Goal: Transaction & Acquisition: Purchase product/service

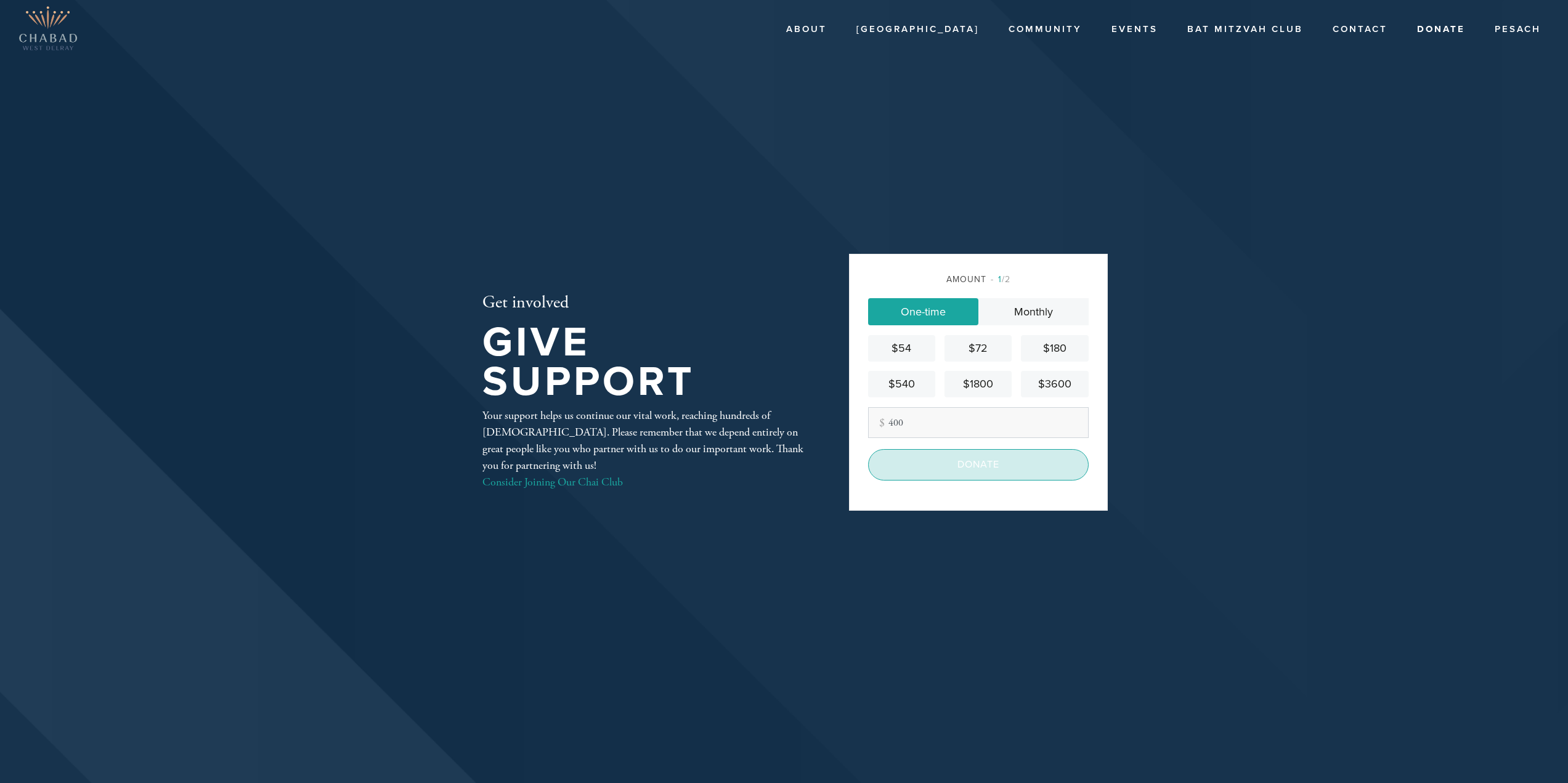
type input "400"
click at [998, 468] on input "Donate" at bounding box center [978, 465] width 220 height 31
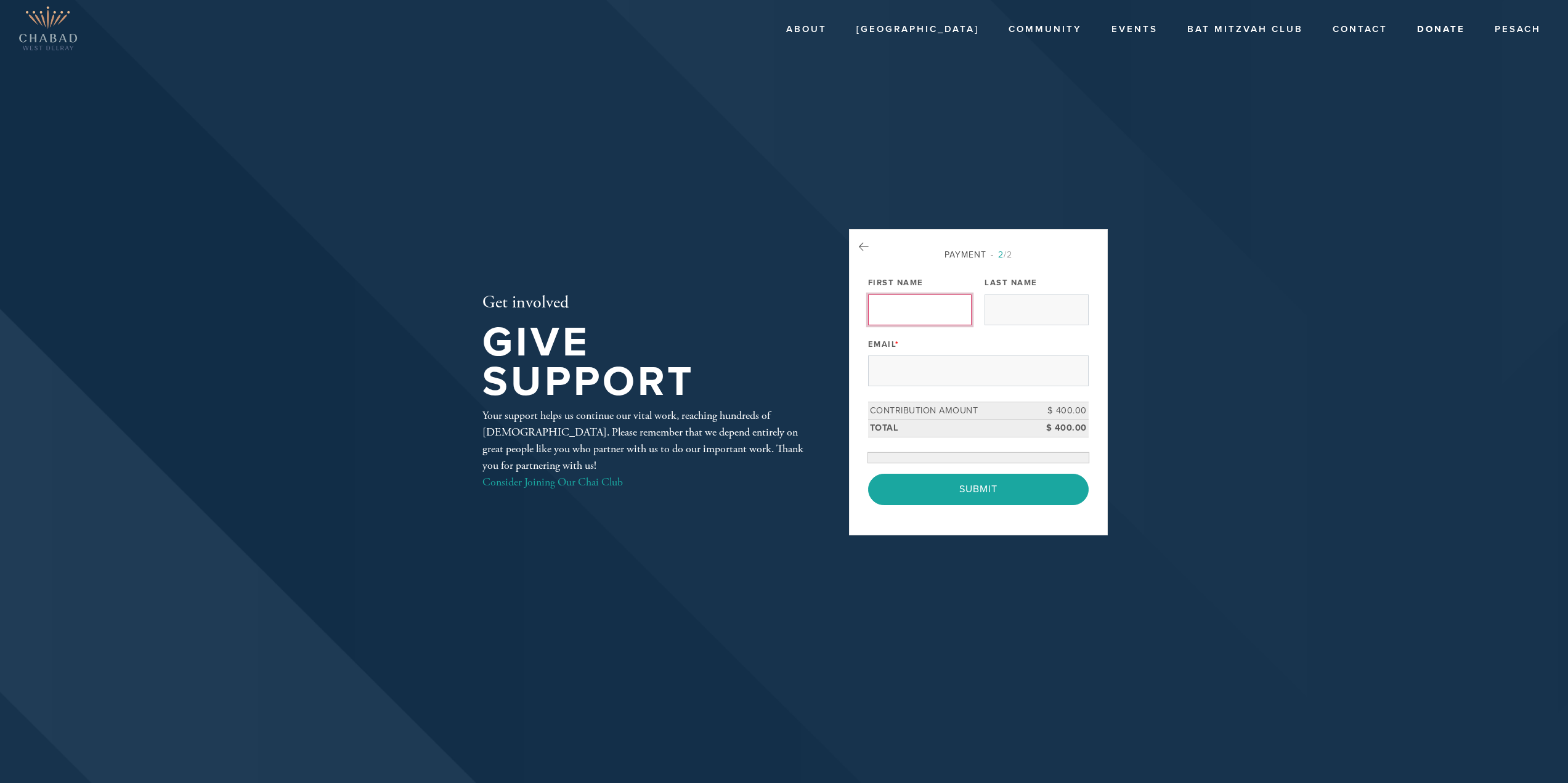
click at [916, 311] on input "First Name" at bounding box center [919, 310] width 103 height 31
type input "eric"
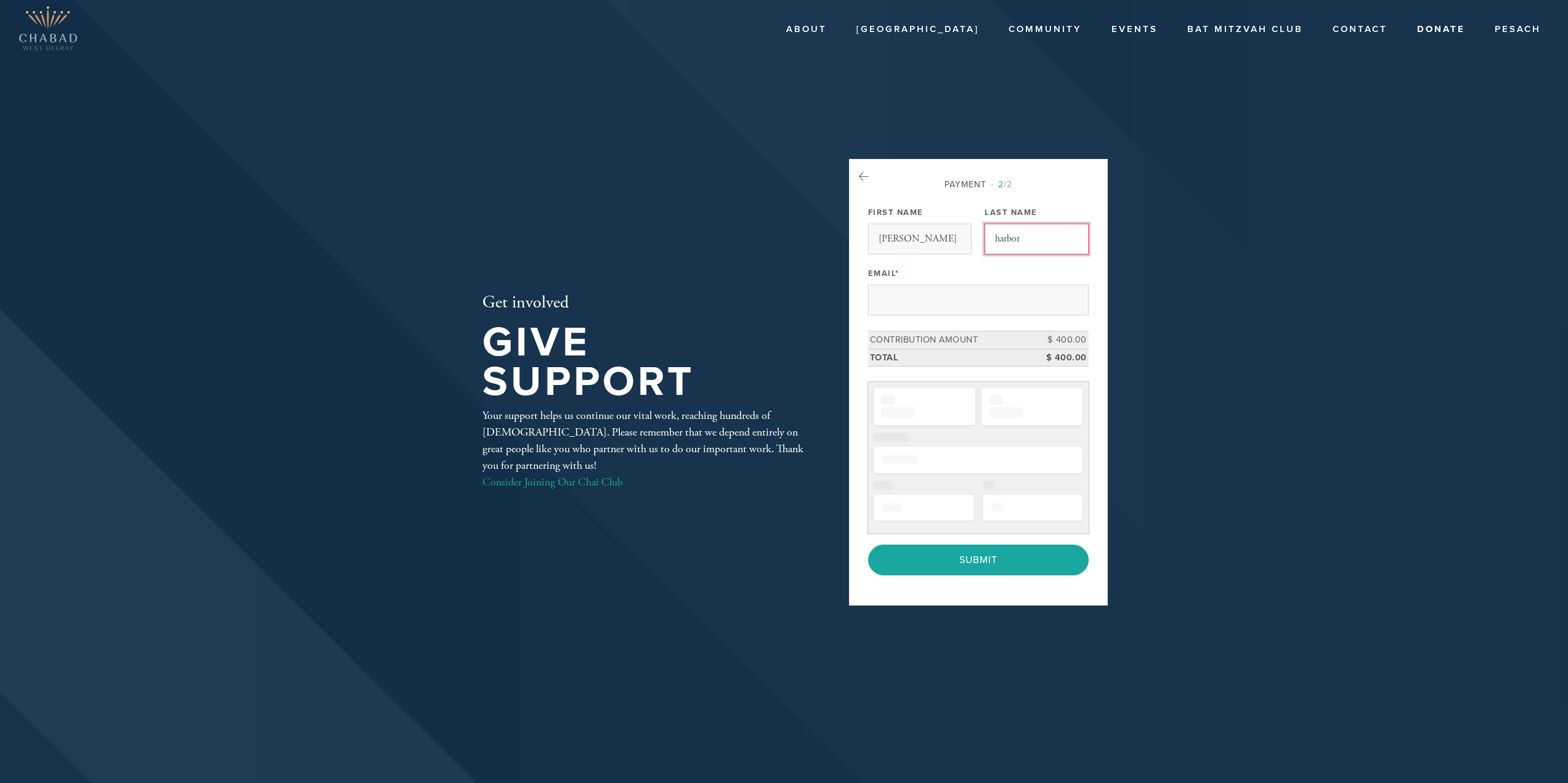
type input "harbor"
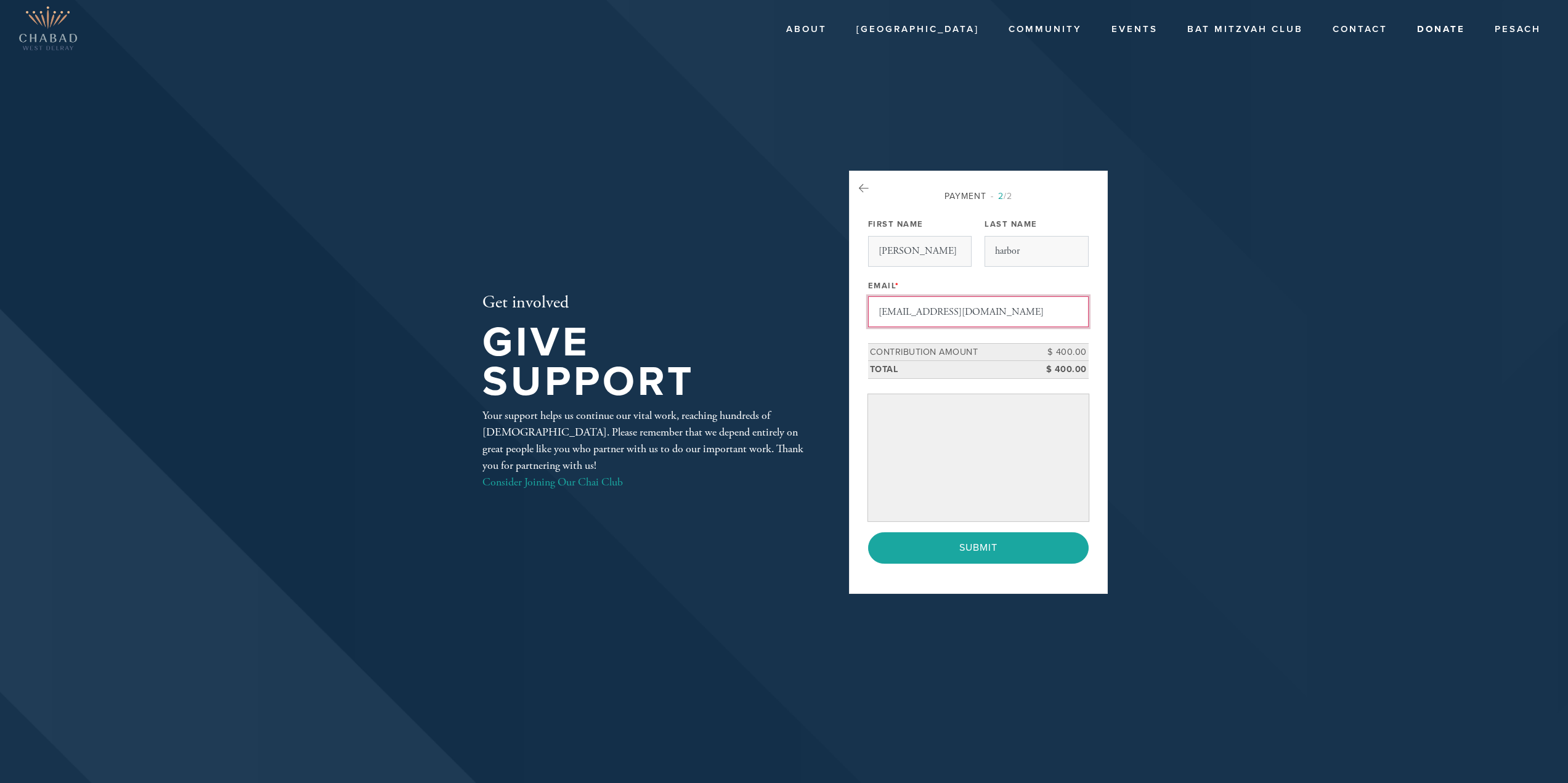
type input "ericharbor@gmail.com"
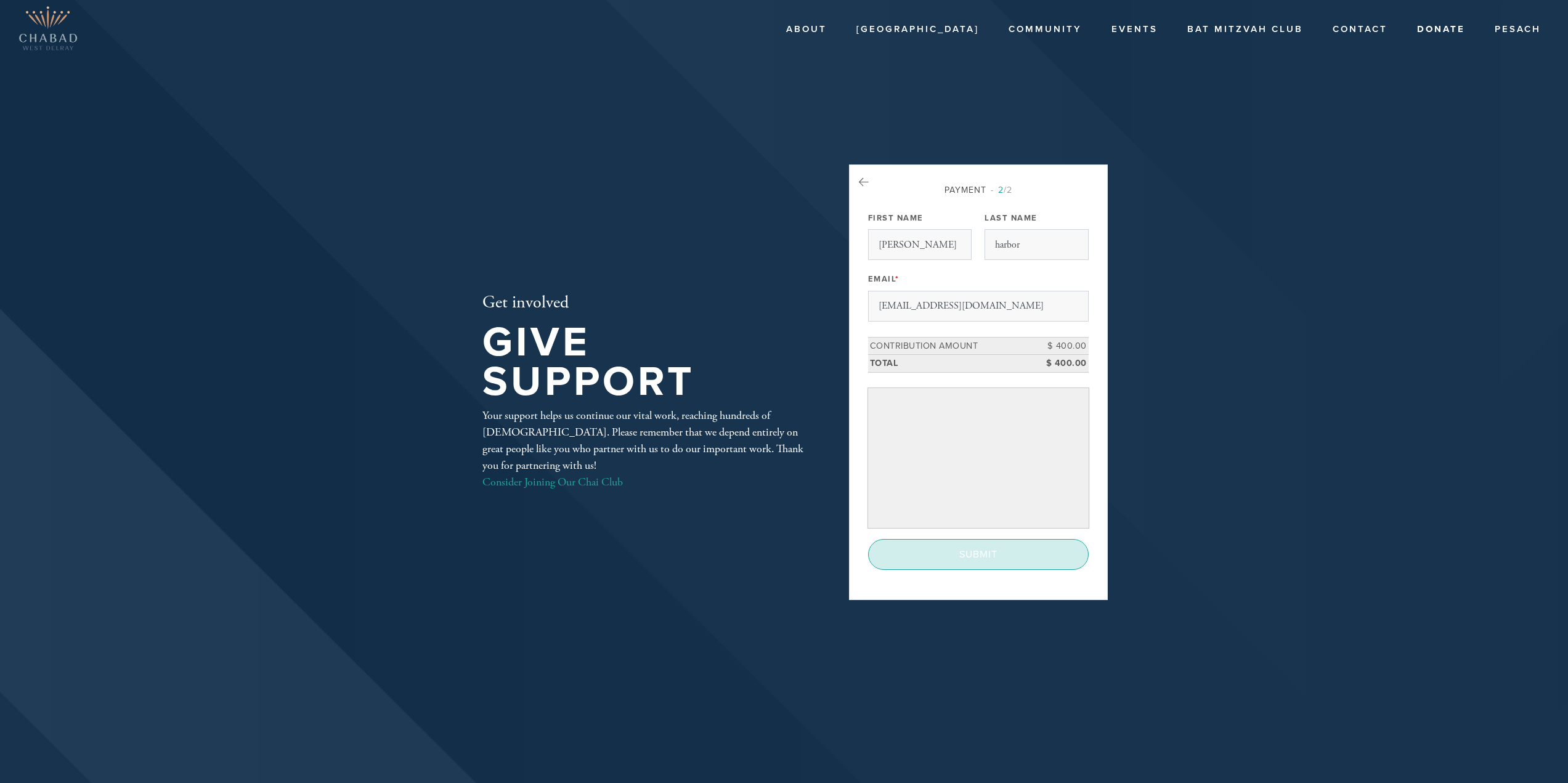
click at [1007, 555] on input "Submit" at bounding box center [978, 555] width 220 height 31
click at [994, 555] on div "< Previous Page Submit" at bounding box center [978, 555] width 220 height 31
click at [996, 554] on div "< Previous Page Submit" at bounding box center [978, 555] width 220 height 31
click at [996, 553] on div "< Previous Page Submit" at bounding box center [978, 555] width 220 height 31
click at [999, 549] on div "< Previous Page Submit" at bounding box center [978, 555] width 220 height 31
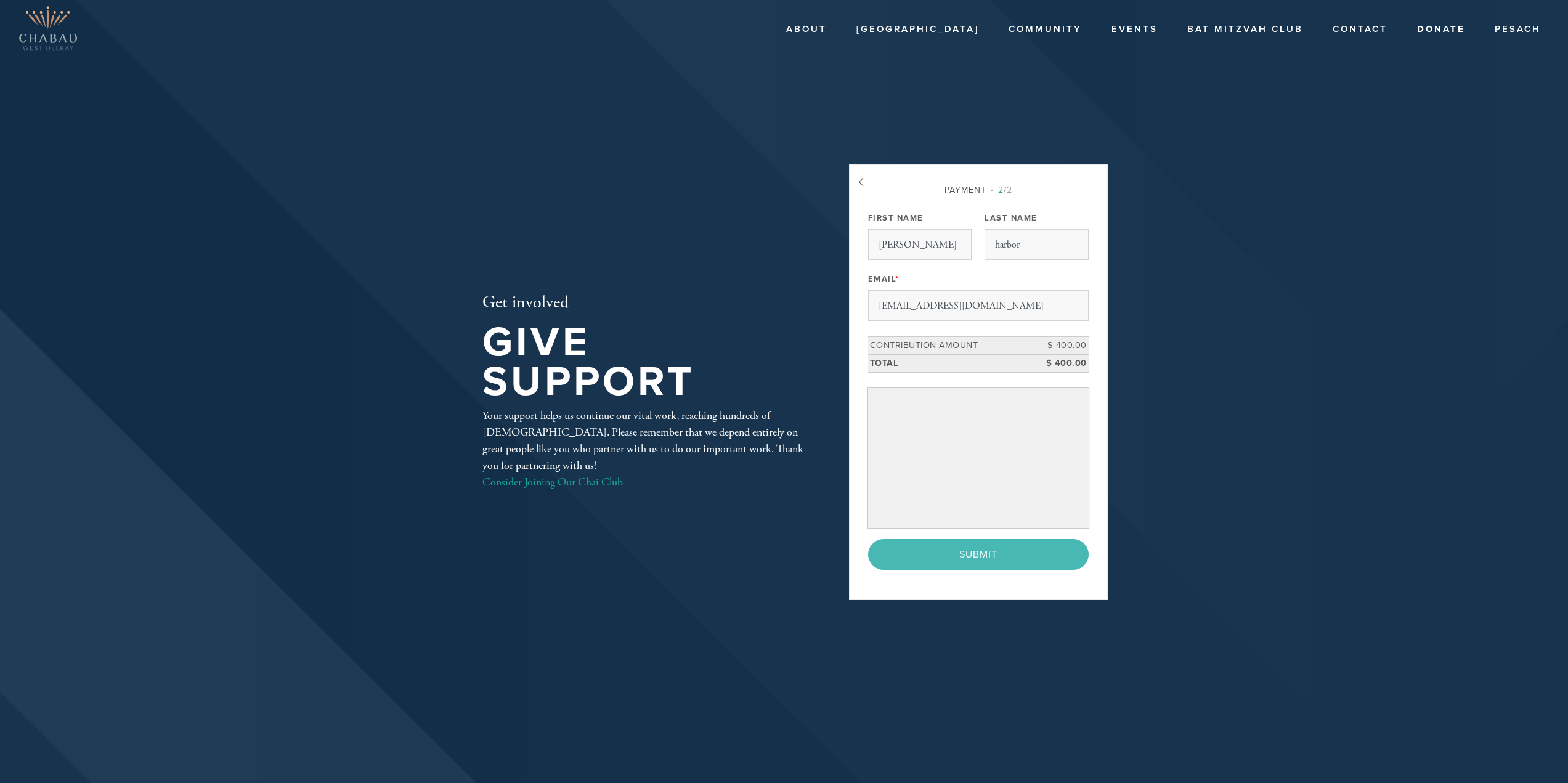
click at [999, 549] on div "< Previous Page Submit" at bounding box center [978, 555] width 220 height 31
click at [990, 551] on div "< Previous Page Submit" at bounding box center [978, 555] width 220 height 31
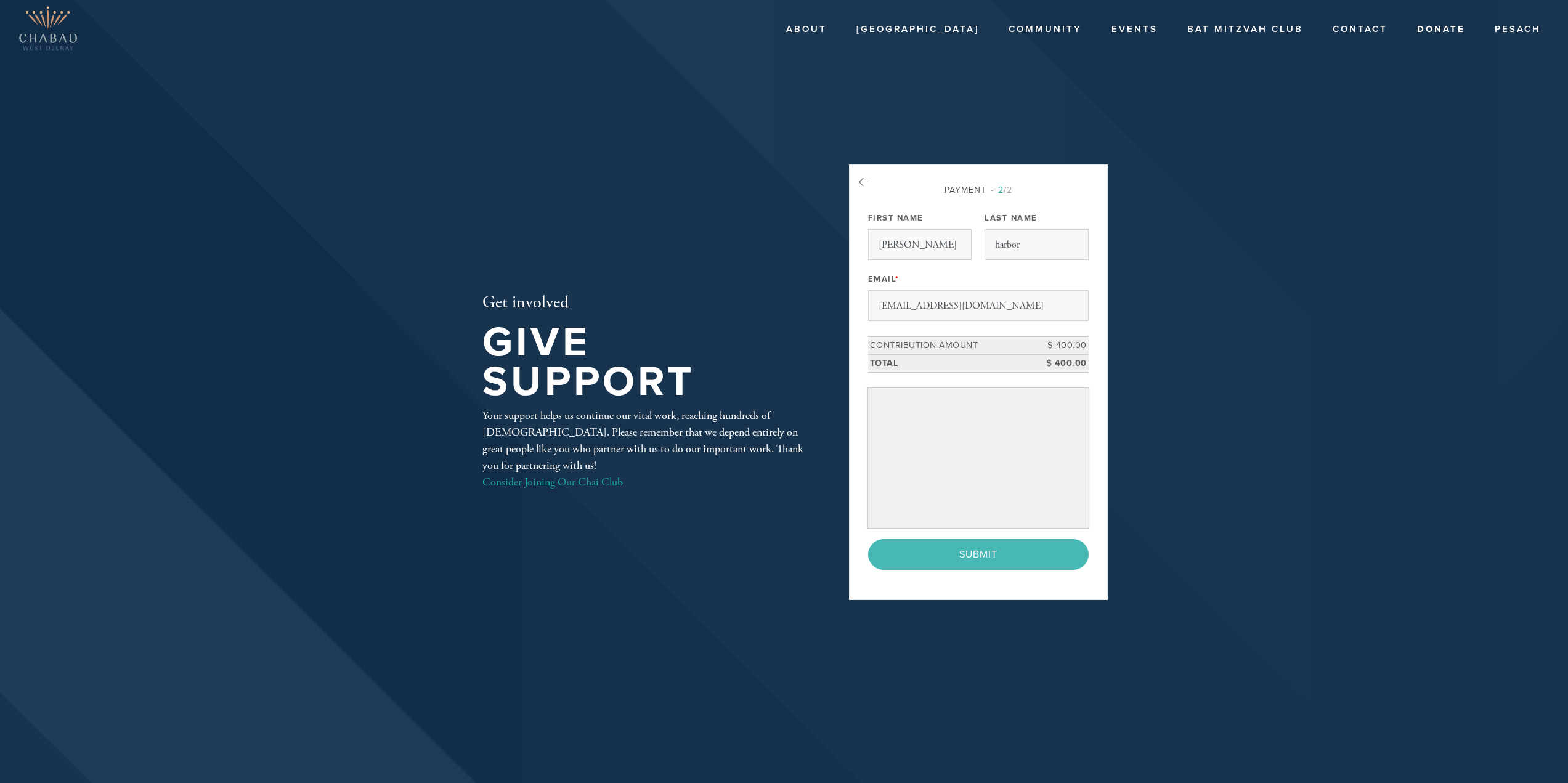
click at [990, 551] on div "< Previous Page Submit" at bounding box center [978, 555] width 220 height 31
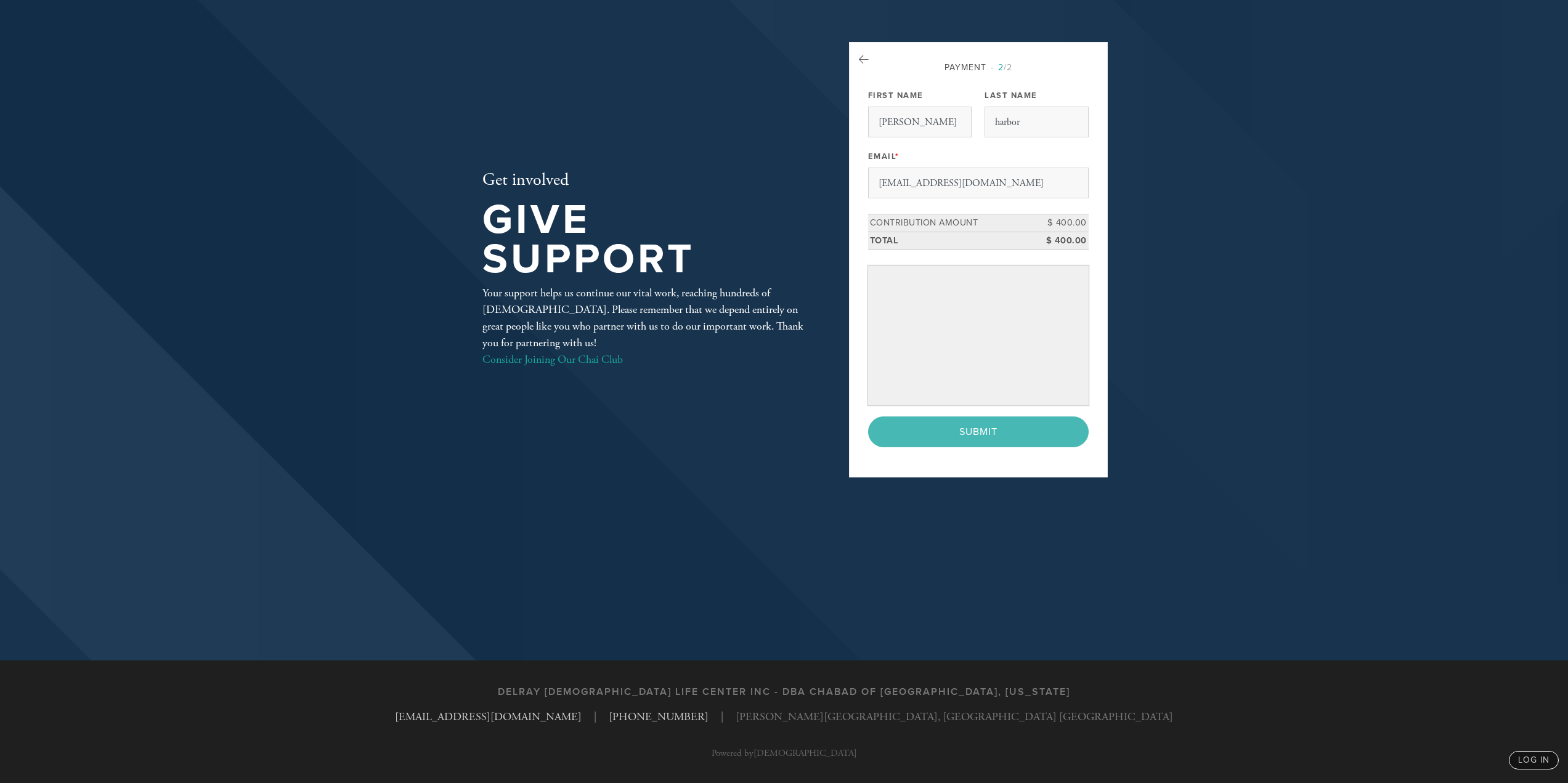
scroll to position [123, 0]
click at [984, 435] on div "< Previous Page Submit" at bounding box center [978, 431] width 220 height 31
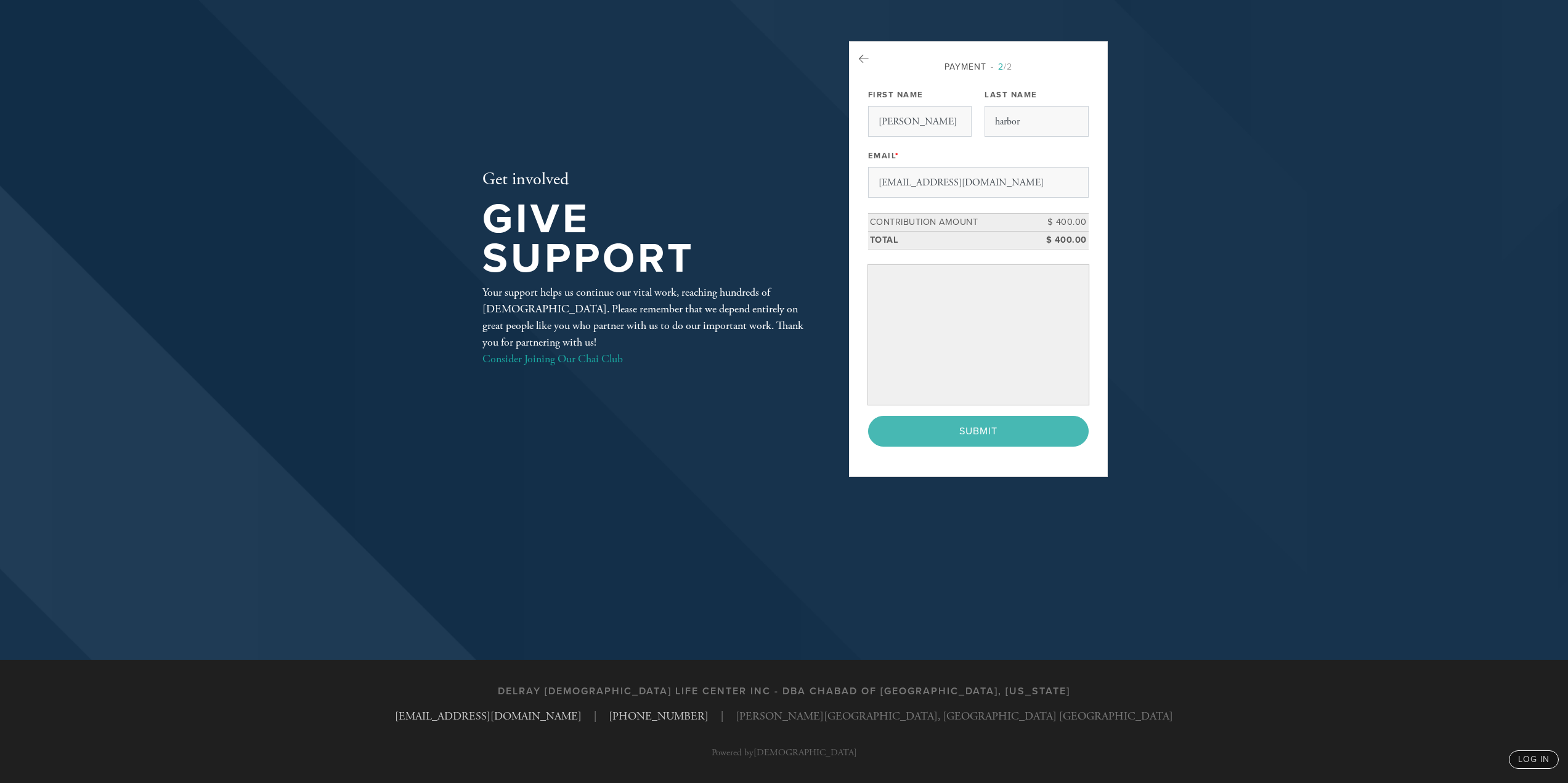
click at [984, 435] on div "< Previous Page Submit" at bounding box center [978, 431] width 220 height 31
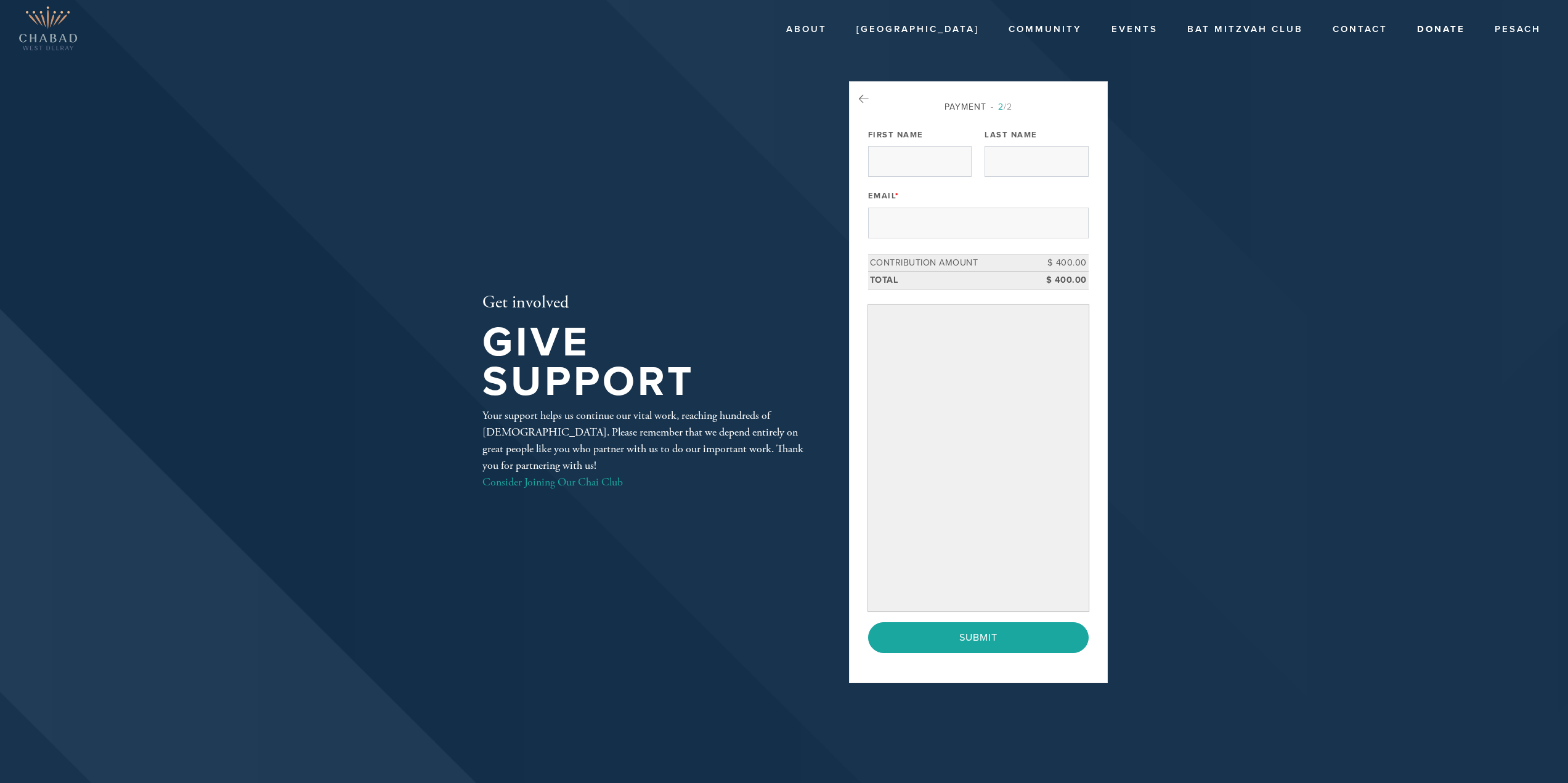
scroll to position [123, 0]
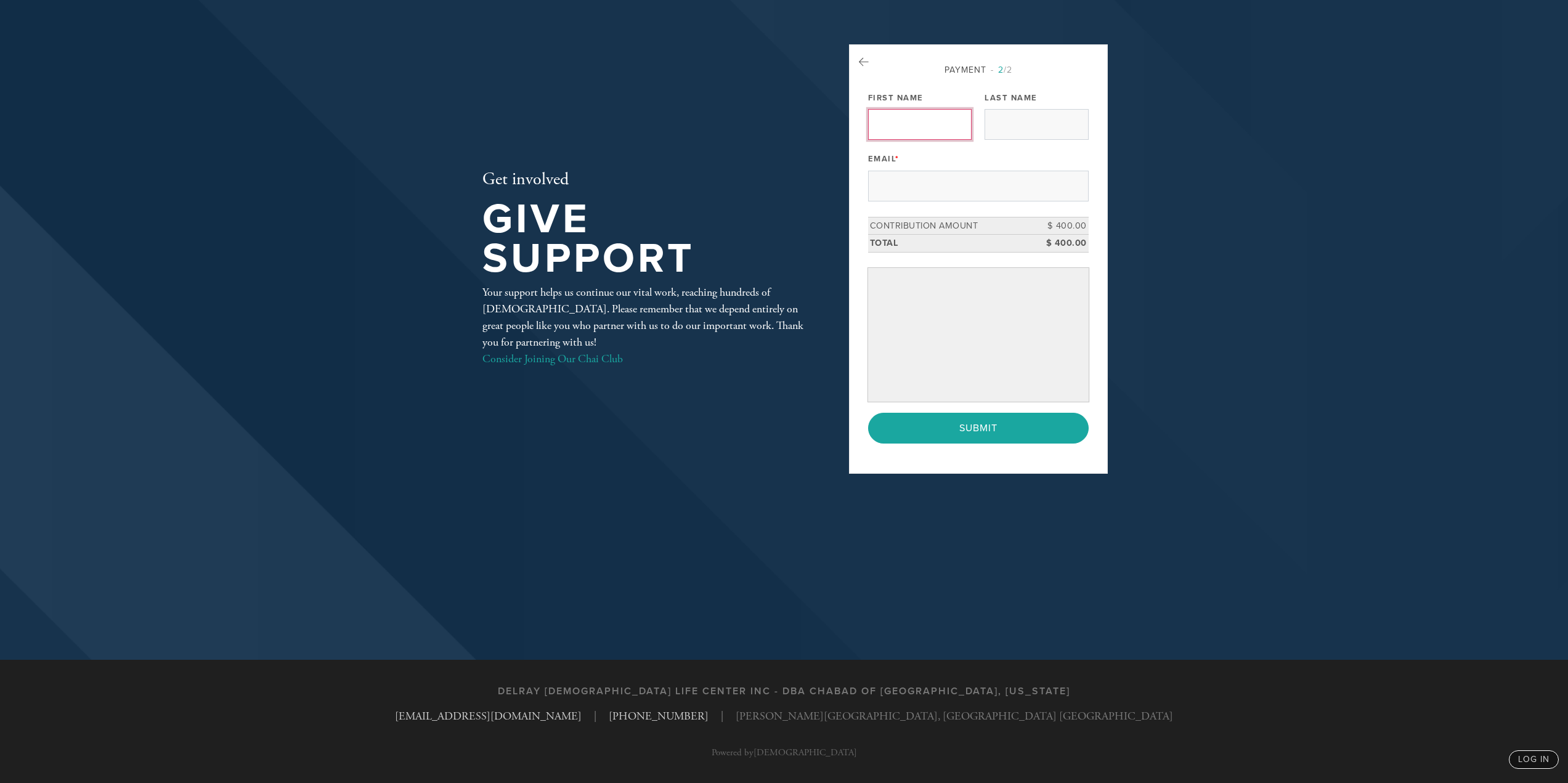
click at [954, 126] on body "Skip to main content About JEMS Hebrew School General Information Enroll Commun…" at bounding box center [784, 330] width 1568 height 906
click at [975, 430] on input "Submit" at bounding box center [978, 429] width 220 height 31
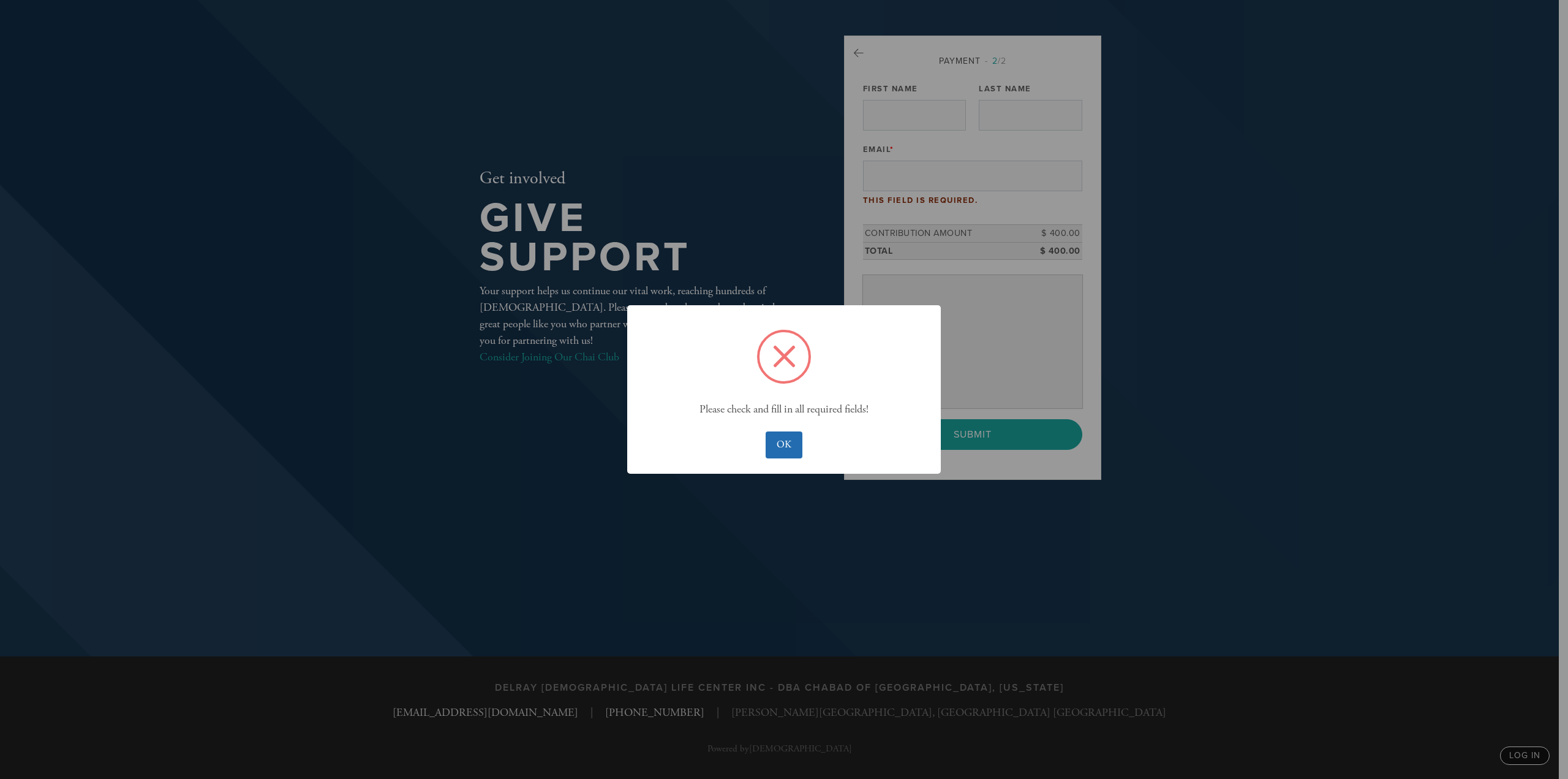
click at [771, 447] on button "OK" at bounding box center [784, 445] width 36 height 27
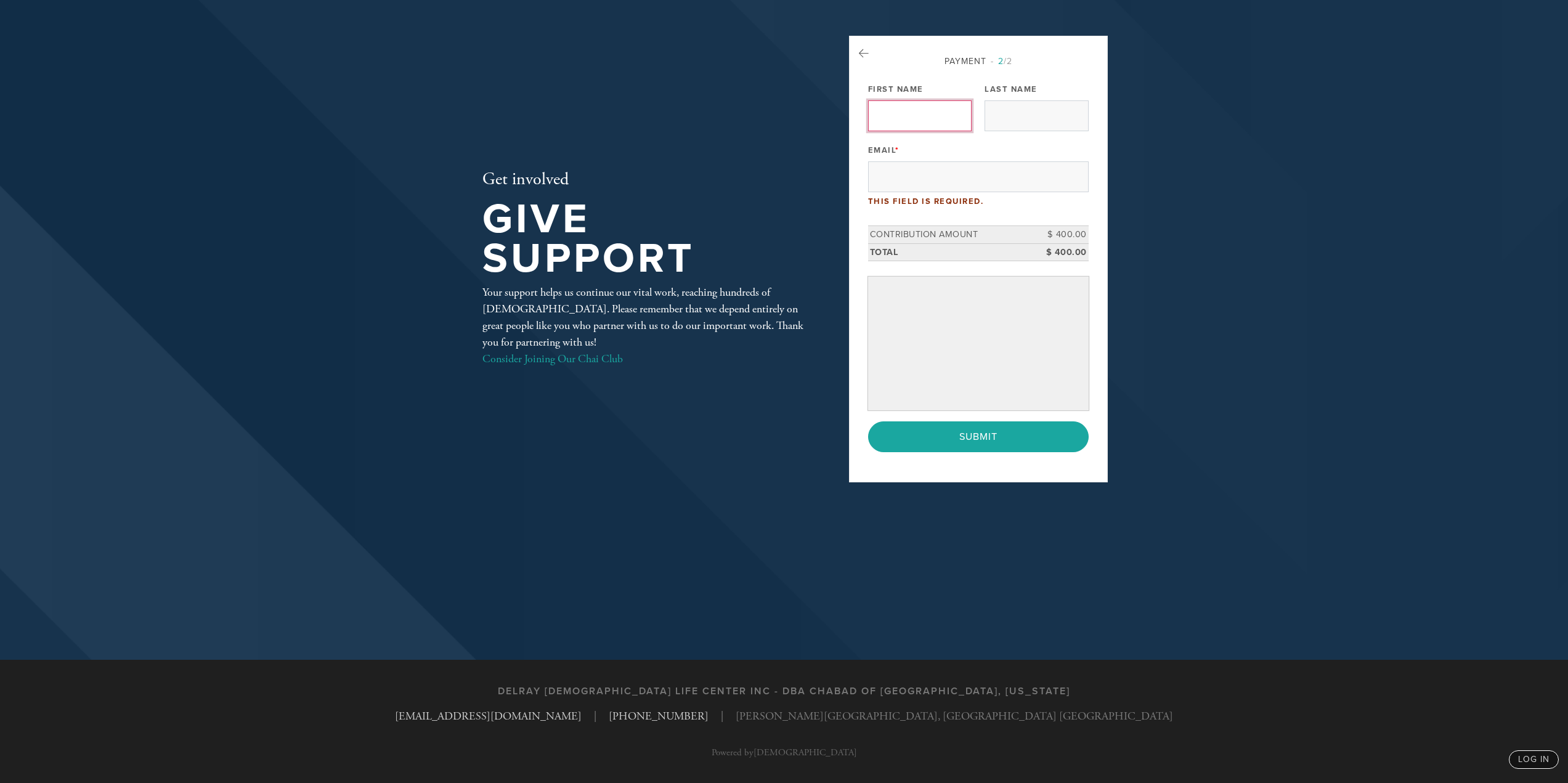
click at [925, 111] on input "First Name" at bounding box center [919, 116] width 103 height 31
type input "eric"
type input "harbor"
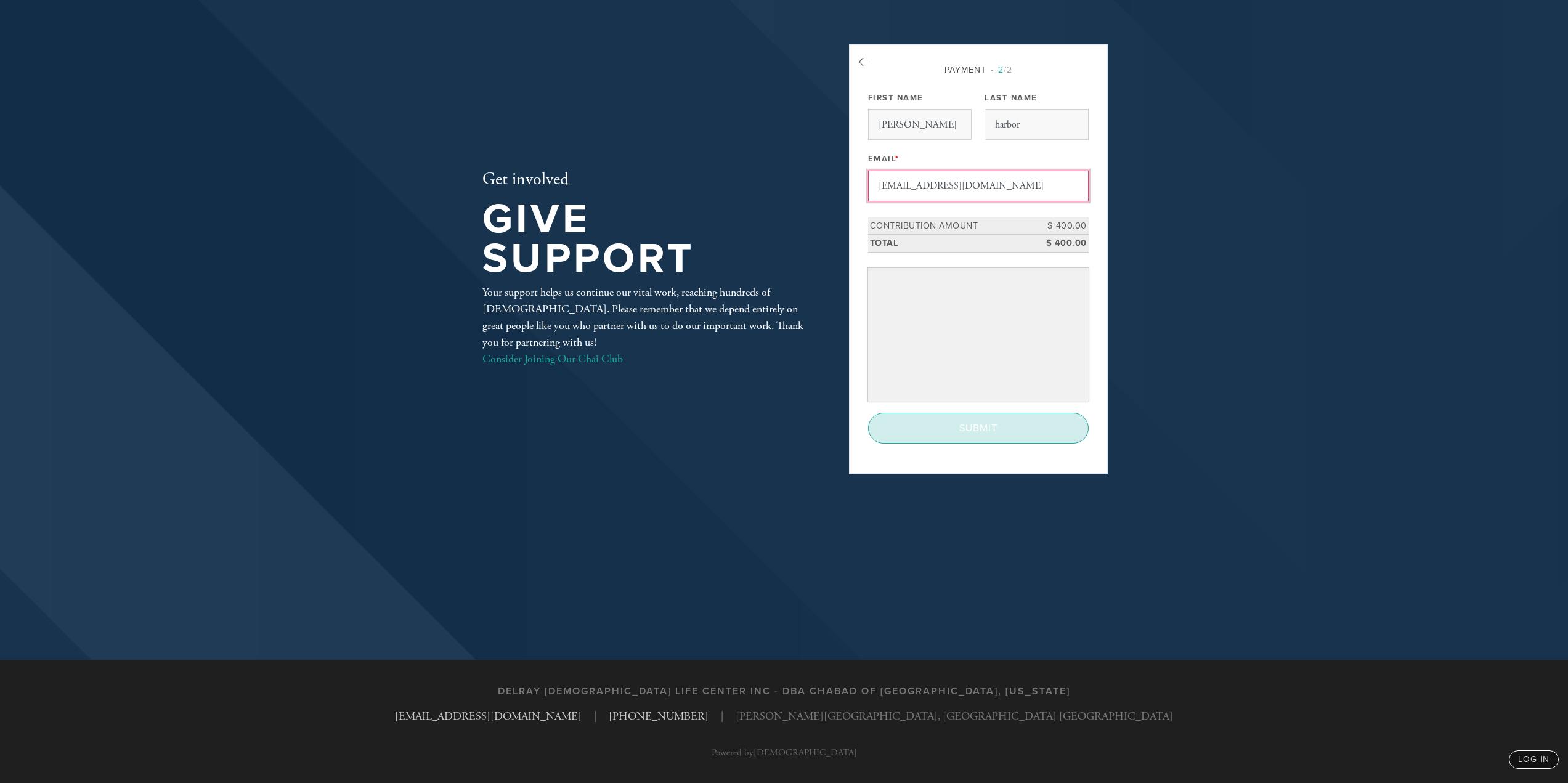
type input "ericharbor@gmail.com"
click at [991, 435] on input "Submit" at bounding box center [978, 429] width 220 height 31
